Goal: Task Accomplishment & Management: Use online tool/utility

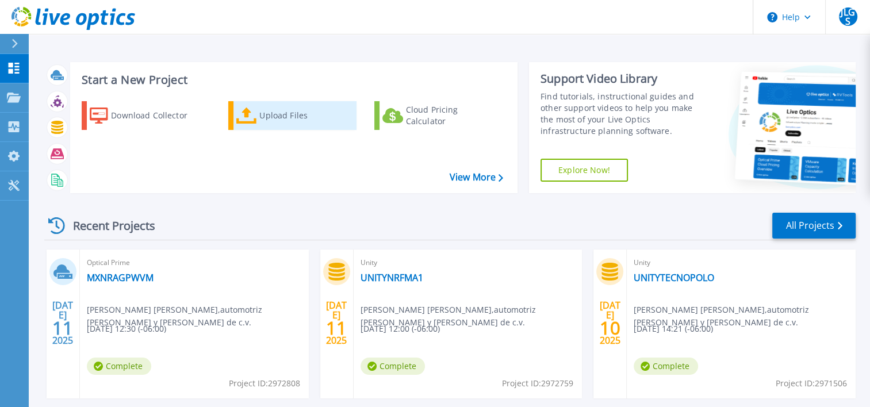
click at [282, 117] on div "Upload Files" at bounding box center [305, 115] width 92 height 23
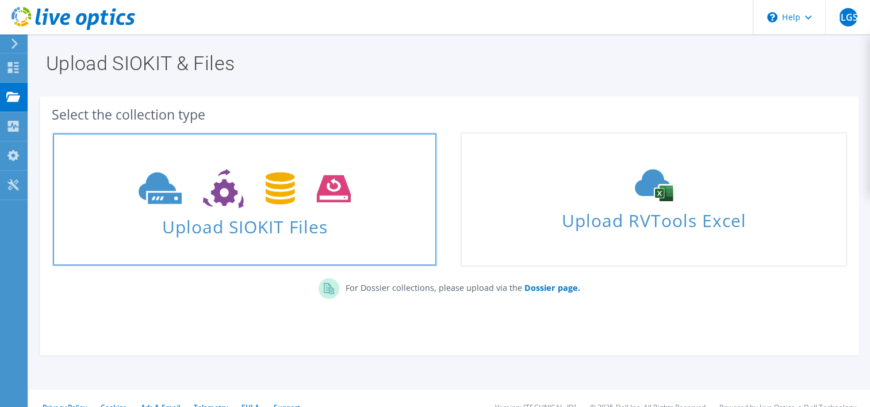
click at [278, 231] on span "Upload SIOKIT Files" at bounding box center [244, 223] width 383 height 25
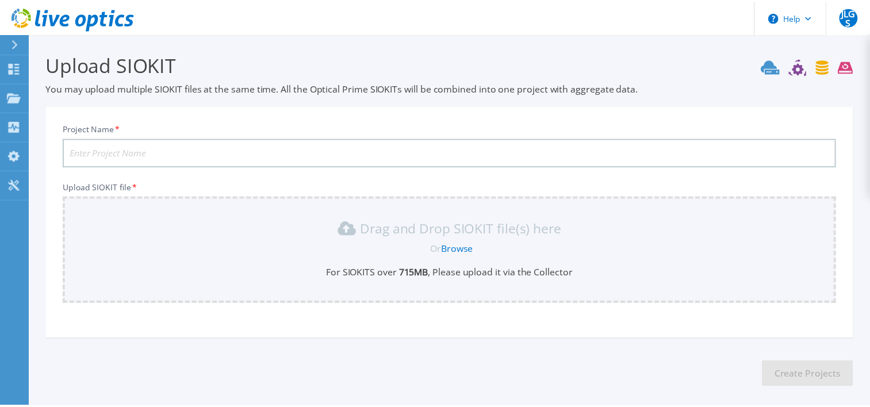
scroll to position [50, 0]
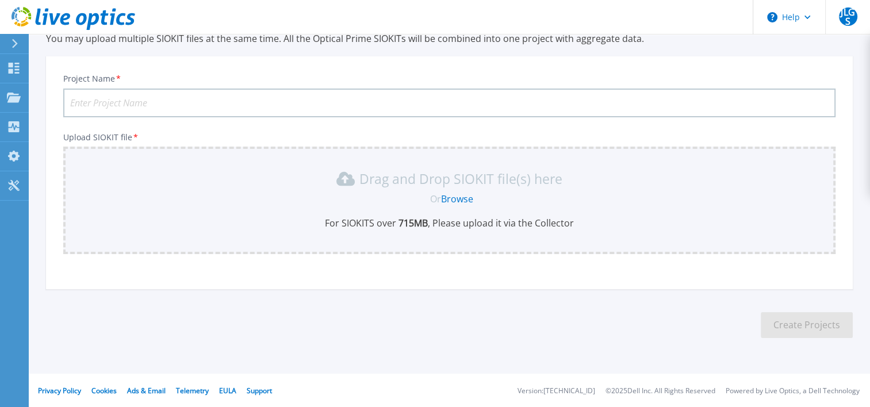
click at [122, 103] on input "Project Name *" at bounding box center [449, 103] width 772 height 29
type input "Sizing 2025"
click at [456, 197] on link "Browse" at bounding box center [457, 199] width 32 height 13
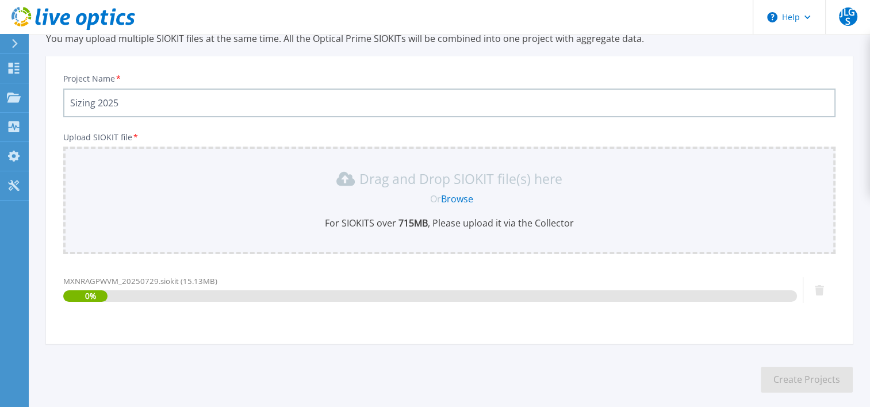
scroll to position [105, 0]
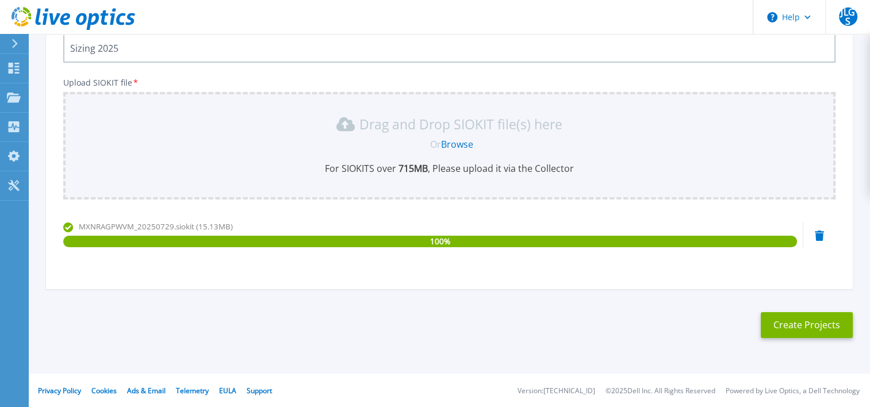
click at [465, 145] on link "Browse" at bounding box center [457, 144] width 32 height 13
click at [457, 138] on link "Browse" at bounding box center [457, 144] width 32 height 13
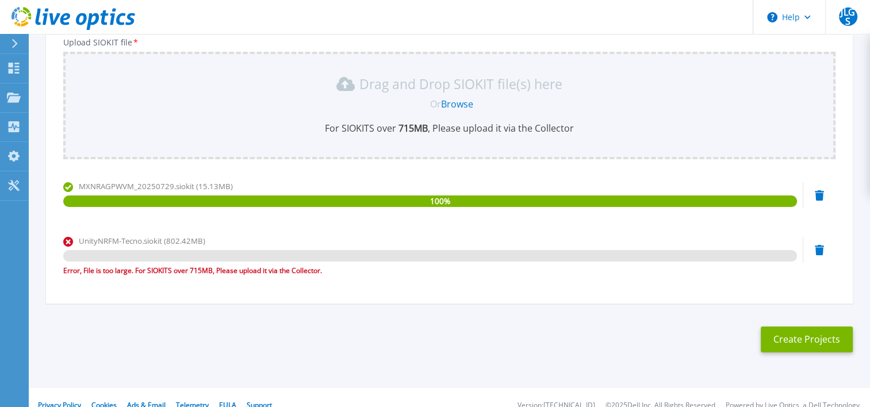
scroll to position [159, 0]
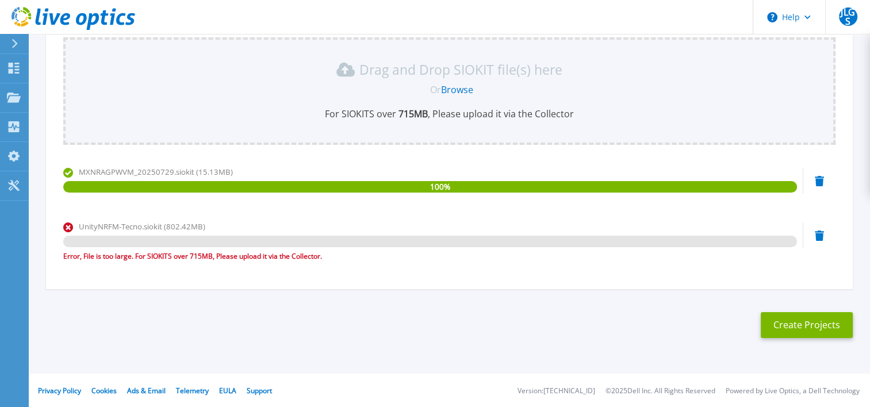
click at [820, 186] on icon at bounding box center [819, 181] width 9 height 10
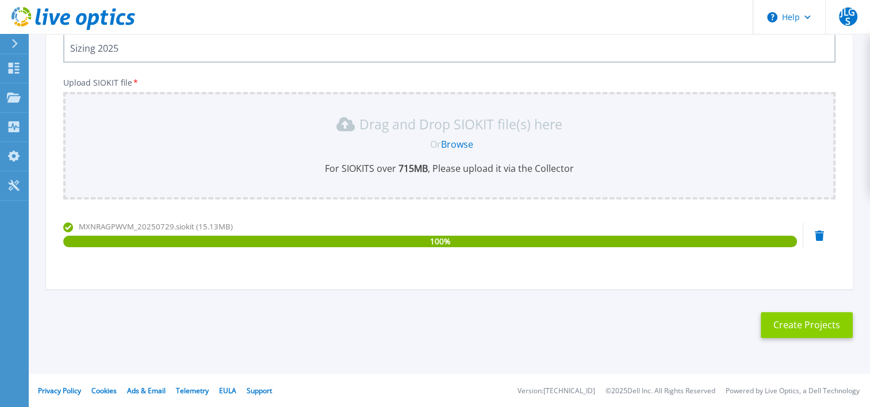
click at [805, 318] on button "Create Projects" at bounding box center [807, 325] width 92 height 26
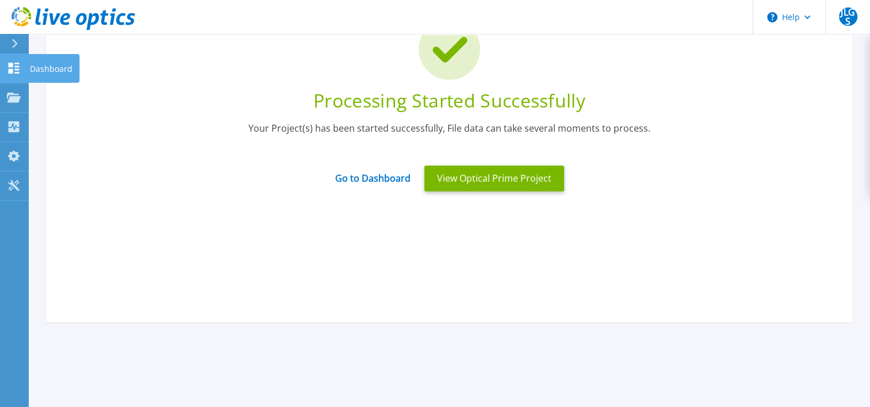
click at [21, 70] on link "Dashboard Dashboard" at bounding box center [14, 68] width 29 height 29
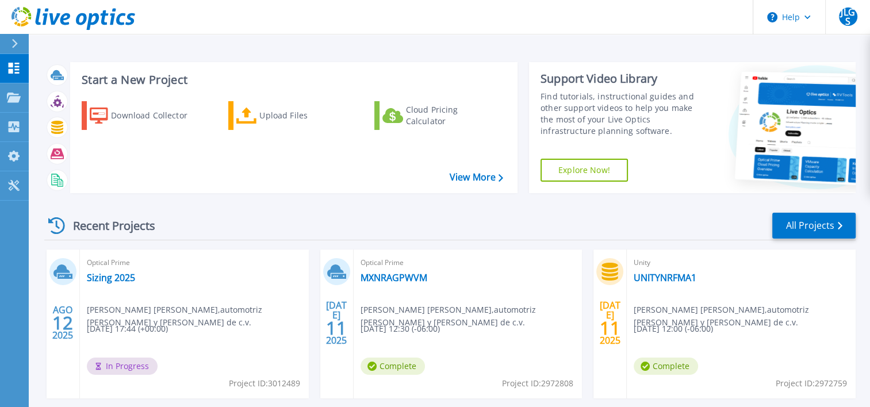
click at [605, 232] on div "Recent Projects All Projects" at bounding box center [449, 226] width 811 height 29
click at [295, 220] on div "Recent Projects All Projects" at bounding box center [449, 226] width 811 height 29
